Goal: Information Seeking & Learning: Learn about a topic

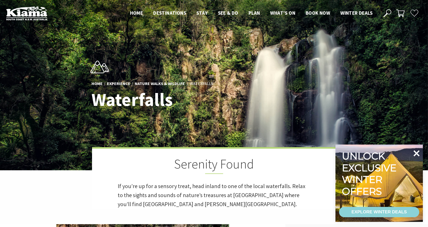
scroll to position [267, 435]
click at [415, 150] on icon at bounding box center [416, 153] width 12 height 12
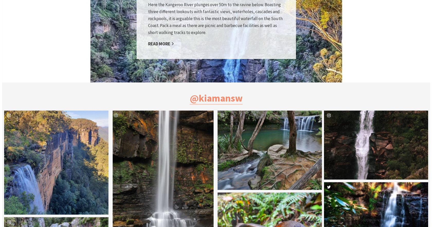
scroll to position [463, 0]
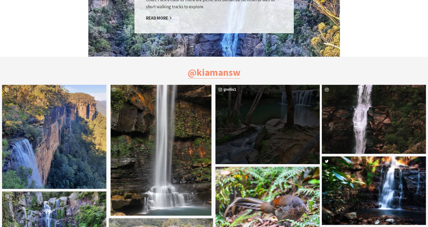
click at [273, 115] on div "grellis1" at bounding box center [267, 124] width 104 height 79
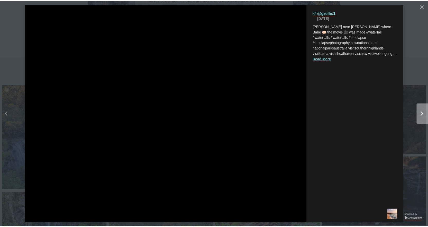
scroll to position [269, 438]
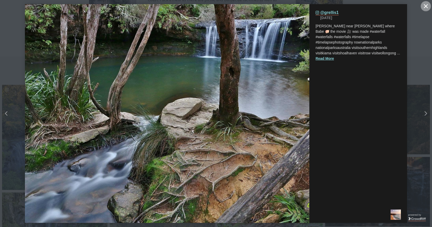
click at [425, 7] on icon "close icon" at bounding box center [426, 6] width 4 height 4
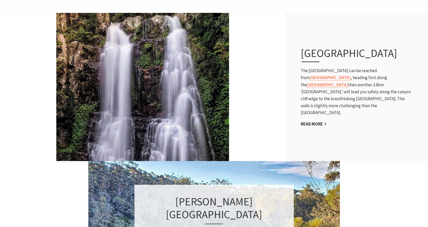
scroll to position [159, 0]
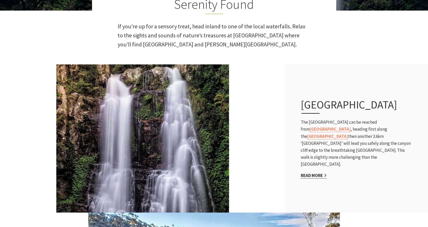
click at [315, 172] on link "Read More" at bounding box center [314, 175] width 26 height 6
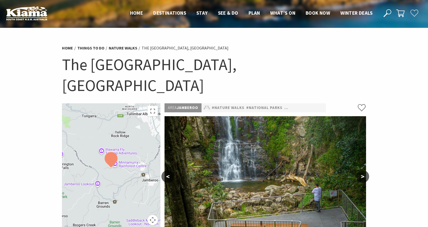
scroll to position [26, 0]
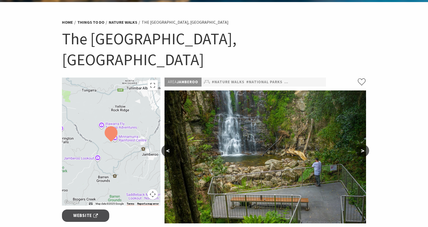
click at [363, 144] on button ">" at bounding box center [362, 150] width 13 height 12
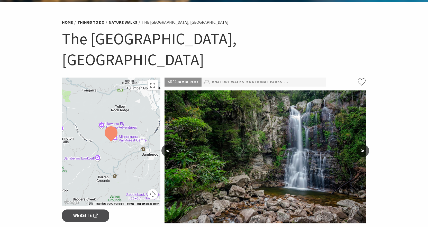
click at [363, 144] on button ">" at bounding box center [362, 150] width 13 height 12
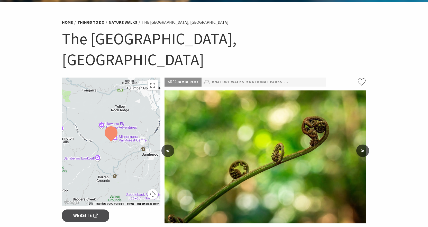
click at [363, 144] on button ">" at bounding box center [362, 150] width 13 height 12
click at [167, 144] on button "<" at bounding box center [167, 150] width 13 height 12
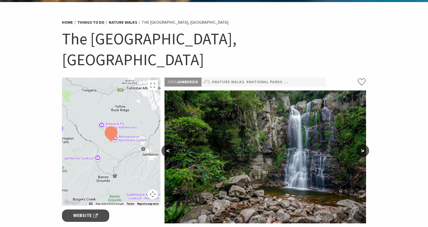
click at [167, 144] on button "<" at bounding box center [167, 150] width 13 height 12
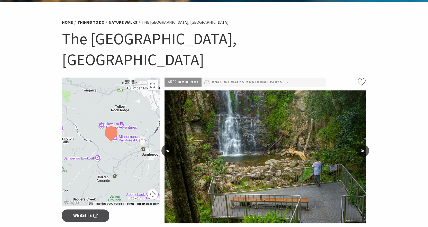
click at [119, 131] on div at bounding box center [111, 141] width 99 height 128
click at [122, 127] on div at bounding box center [111, 141] width 99 height 128
click at [149, 189] on button "Map camera controls" at bounding box center [153, 194] width 10 height 10
click at [152, 189] on button "Map camera controls" at bounding box center [153, 194] width 10 height 10
click at [153, 189] on button "Map camera controls" at bounding box center [153, 194] width 10 height 10
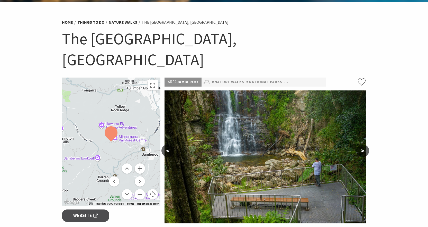
click at [141, 189] on button "Zoom out" at bounding box center [140, 194] width 10 height 10
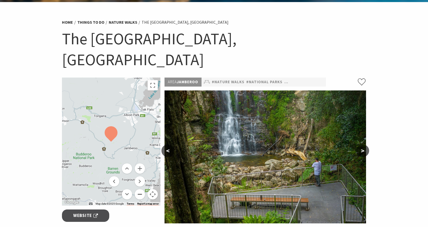
click at [141, 189] on button "Zoom out" at bounding box center [140, 194] width 10 height 10
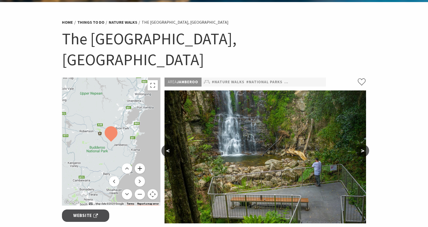
click at [143, 163] on button "Zoom in" at bounding box center [140, 168] width 10 height 10
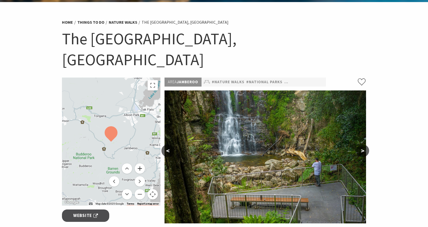
click at [143, 163] on button "Zoom in" at bounding box center [140, 168] width 10 height 10
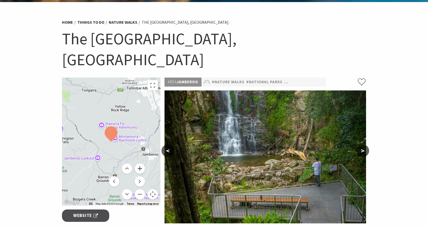
click at [143, 163] on button "Zoom in" at bounding box center [140, 168] width 10 height 10
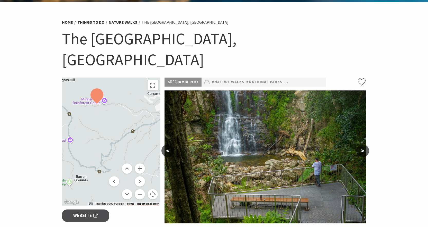
drag, startPoint x: 141, startPoint y: 133, endPoint x: 127, endPoint y: 93, distance: 42.0
click at [127, 93] on div at bounding box center [111, 141] width 99 height 128
click at [138, 189] on button "Zoom out" at bounding box center [140, 194] width 10 height 10
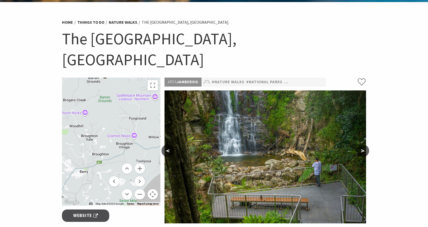
drag, startPoint x: 106, startPoint y: 149, endPoint x: 103, endPoint y: 68, distance: 81.3
click at [103, 77] on div at bounding box center [111, 141] width 99 height 128
click at [140, 189] on button "Zoom out" at bounding box center [140, 194] width 10 height 10
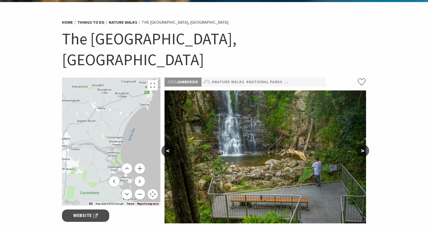
drag, startPoint x: 125, startPoint y: 136, endPoint x: 129, endPoint y: 87, distance: 49.3
click at [129, 87] on div at bounding box center [111, 141] width 99 height 128
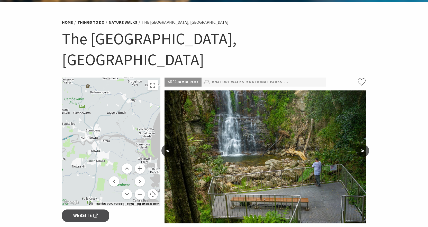
drag, startPoint x: 111, startPoint y: 137, endPoint x: 142, endPoint y: 128, distance: 31.8
click at [142, 128] on div at bounding box center [111, 141] width 99 height 128
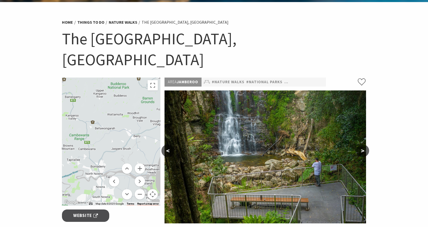
drag, startPoint x: 87, startPoint y: 132, endPoint x: 93, endPoint y: 168, distance: 36.4
click at [93, 168] on div at bounding box center [111, 141] width 99 height 128
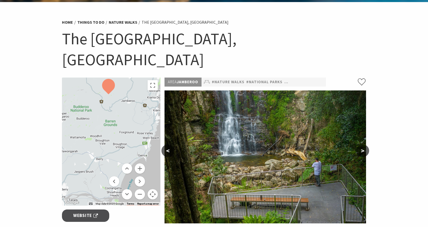
drag, startPoint x: 125, startPoint y: 125, endPoint x: 87, endPoint y: 148, distance: 44.2
click at [87, 148] on div at bounding box center [111, 141] width 99 height 128
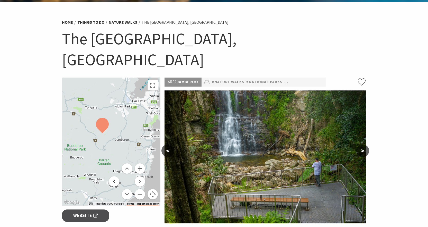
drag, startPoint x: 116, startPoint y: 124, endPoint x: 110, endPoint y: 163, distance: 39.8
click at [110, 163] on div "Map Data Map data ©2025 Google Map data ©2025 Google 5 km Click to toggle betwe…" at bounding box center [111, 141] width 99 height 128
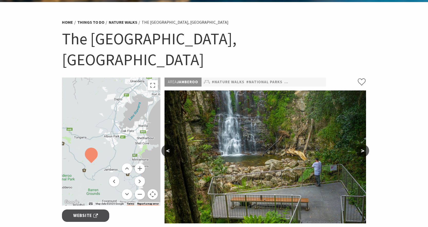
drag, startPoint x: 112, startPoint y: 120, endPoint x: 99, endPoint y: 148, distance: 30.5
click at [99, 148] on div at bounding box center [111, 141] width 99 height 128
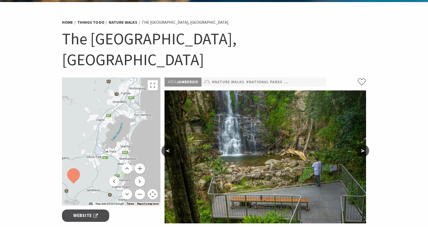
drag, startPoint x: 131, startPoint y: 116, endPoint x: 112, endPoint y: 137, distance: 27.5
click at [112, 137] on div at bounding box center [111, 141] width 99 height 128
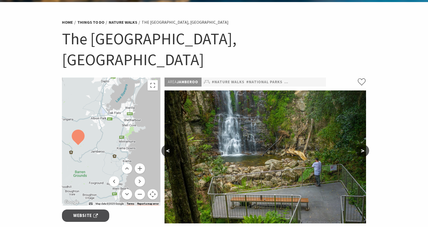
drag, startPoint x: 100, startPoint y: 143, endPoint x: 102, endPoint y: 107, distance: 36.3
click at [102, 107] on div at bounding box center [111, 141] width 99 height 128
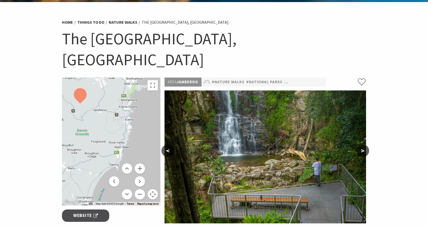
drag, startPoint x: 103, startPoint y: 157, endPoint x: 105, endPoint y: 123, distance: 34.3
click at [105, 123] on div at bounding box center [111, 141] width 99 height 128
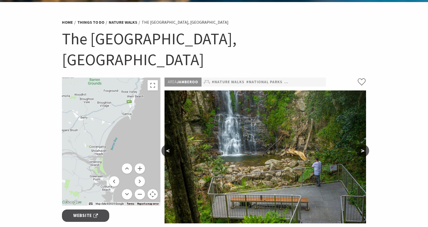
drag, startPoint x: 98, startPoint y: 165, endPoint x: 110, endPoint y: 116, distance: 50.3
click at [110, 116] on div at bounding box center [111, 141] width 99 height 128
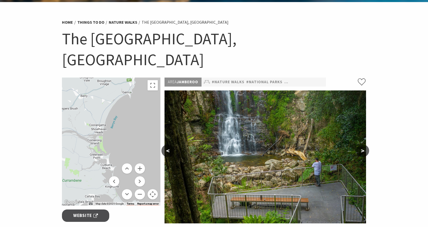
drag, startPoint x: 103, startPoint y: 156, endPoint x: 105, endPoint y: 121, distance: 34.7
click at [105, 121] on div at bounding box center [111, 141] width 99 height 128
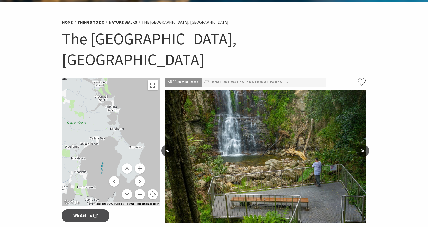
drag, startPoint x: 106, startPoint y: 154, endPoint x: 109, endPoint y: 111, distance: 43.0
click at [109, 111] on div at bounding box center [111, 141] width 99 height 128
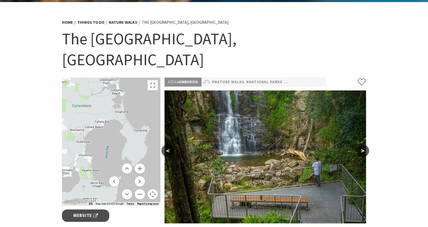
drag, startPoint x: 91, startPoint y: 149, endPoint x: 100, endPoint y: 127, distance: 24.0
click at [100, 127] on div at bounding box center [111, 141] width 99 height 128
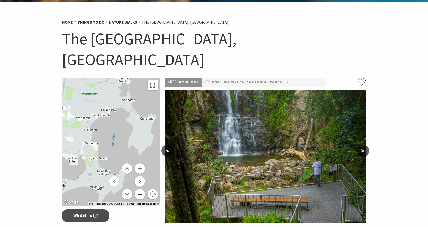
click at [140, 189] on button "Zoom out" at bounding box center [140, 194] width 10 height 10
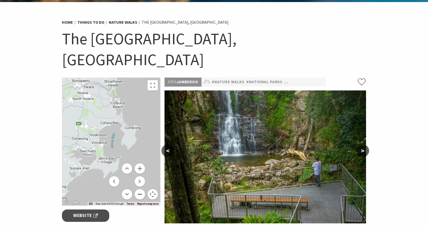
click at [140, 189] on button "Zoom out" at bounding box center [140, 194] width 10 height 10
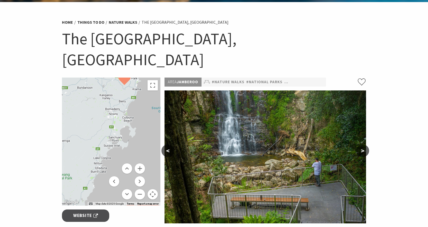
drag, startPoint x: 97, startPoint y: 111, endPoint x: 111, endPoint y: 105, distance: 15.5
click at [111, 105] on div at bounding box center [111, 141] width 99 height 128
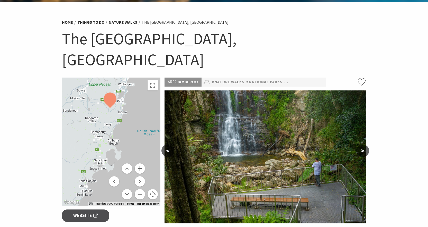
drag, startPoint x: 127, startPoint y: 92, endPoint x: 112, endPoint y: 116, distance: 27.5
click at [112, 116] on div at bounding box center [111, 141] width 99 height 128
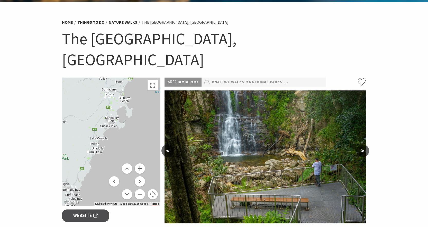
drag, startPoint x: 100, startPoint y: 155, endPoint x: 111, endPoint y: 112, distance: 45.1
click at [111, 112] on div at bounding box center [111, 141] width 99 height 128
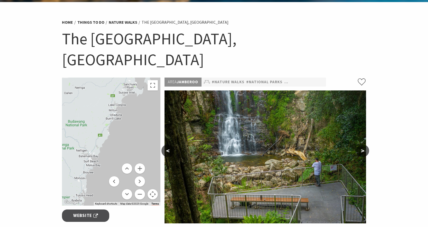
drag, startPoint x: 96, startPoint y: 141, endPoint x: 105, endPoint y: 120, distance: 23.5
click at [105, 120] on div at bounding box center [111, 141] width 99 height 128
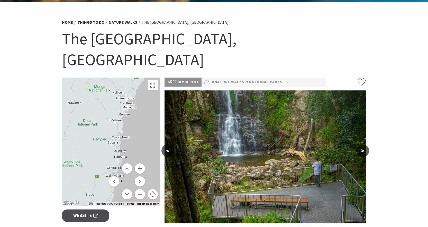
drag, startPoint x: 90, startPoint y: 165, endPoint x: 126, endPoint y: 106, distance: 68.7
click at [126, 106] on div at bounding box center [111, 141] width 99 height 128
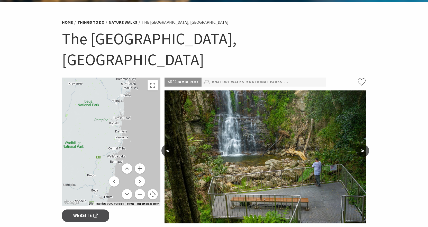
drag, startPoint x: 107, startPoint y: 144, endPoint x: 109, endPoint y: 112, distance: 31.5
click at [109, 112] on div at bounding box center [111, 141] width 99 height 128
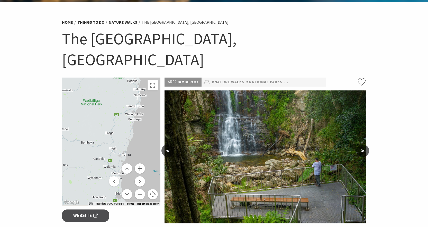
drag, startPoint x: 102, startPoint y: 140, endPoint x: 124, endPoint y: 108, distance: 38.9
click at [124, 109] on div at bounding box center [111, 141] width 99 height 128
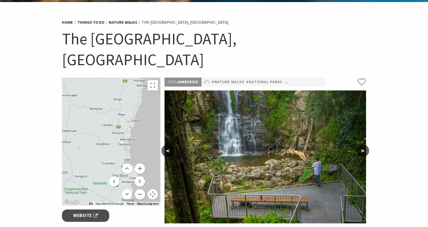
drag, startPoint x: 101, startPoint y: 151, endPoint x: 101, endPoint y: 124, distance: 26.7
click at [101, 124] on div at bounding box center [111, 141] width 99 height 128
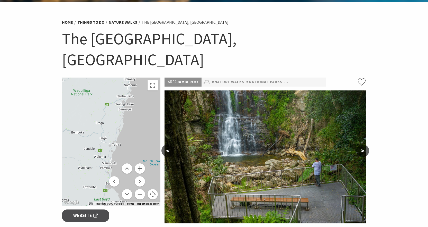
drag, startPoint x: 134, startPoint y: 108, endPoint x: 113, endPoint y: 136, distance: 35.6
click at [113, 139] on div at bounding box center [111, 141] width 99 height 128
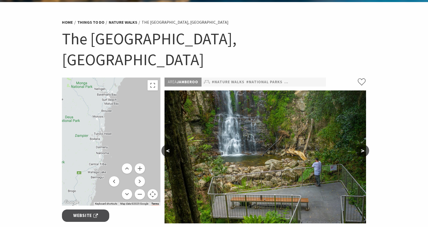
drag, startPoint x: 116, startPoint y: 145, endPoint x: 112, endPoint y: 109, distance: 35.9
click at [116, 147] on div "Keyboard shortcuts Map Data Map data ©2025 Google Map data ©2025 Google 10 km C…" at bounding box center [111, 141] width 99 height 128
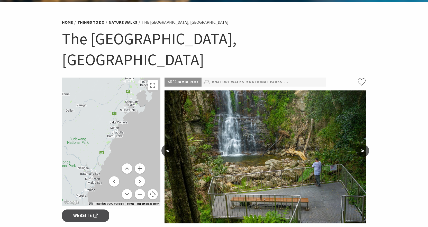
click at [108, 137] on div at bounding box center [111, 141] width 99 height 128
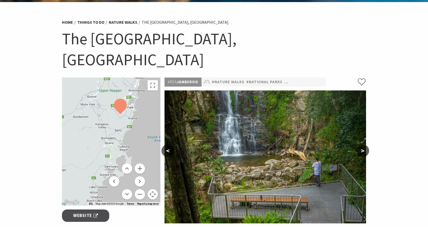
drag, startPoint x: 112, startPoint y: 117, endPoint x: 104, endPoint y: 138, distance: 22.4
click at [104, 138] on div at bounding box center [111, 141] width 99 height 128
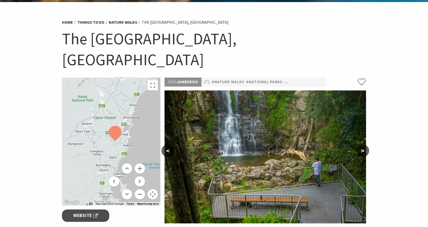
drag, startPoint x: 118, startPoint y: 102, endPoint x: 114, endPoint y: 127, distance: 25.0
click at [114, 127] on div at bounding box center [111, 141] width 99 height 128
